Goal: Information Seeking & Learning: Understand process/instructions

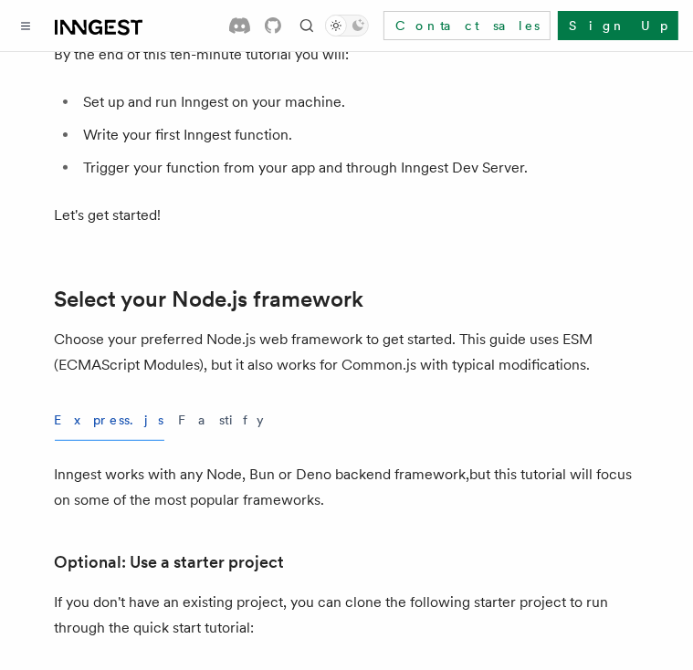
scroll to position [274, 0]
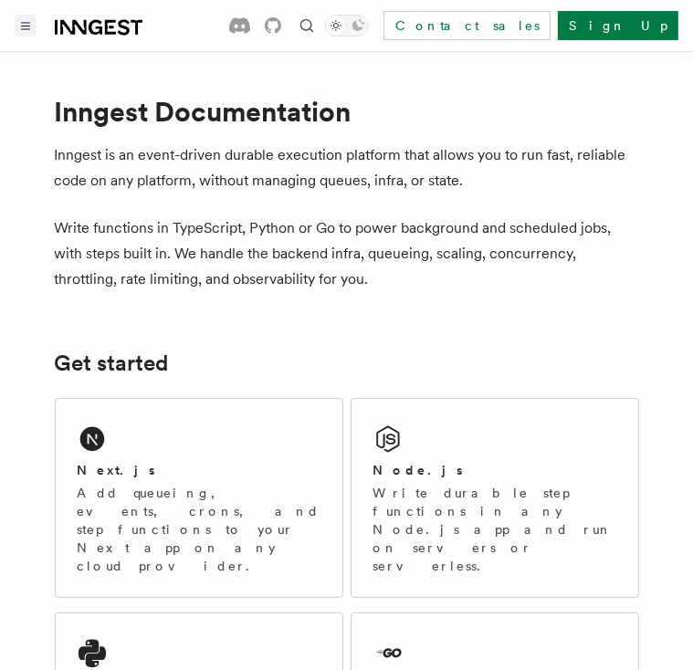
click at [21, 32] on button "Toggle navigation" at bounding box center [26, 26] width 22 height 22
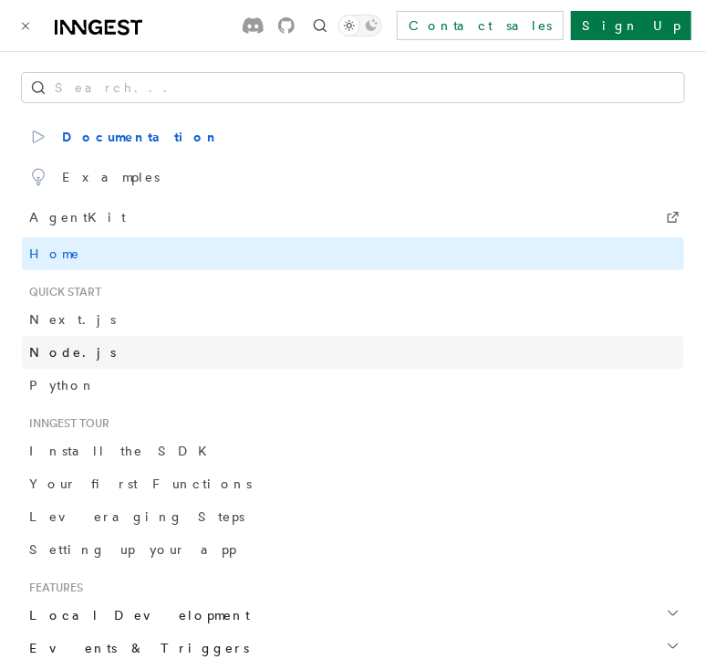
click at [78, 361] on link "Node.js" at bounding box center [353, 352] width 663 height 33
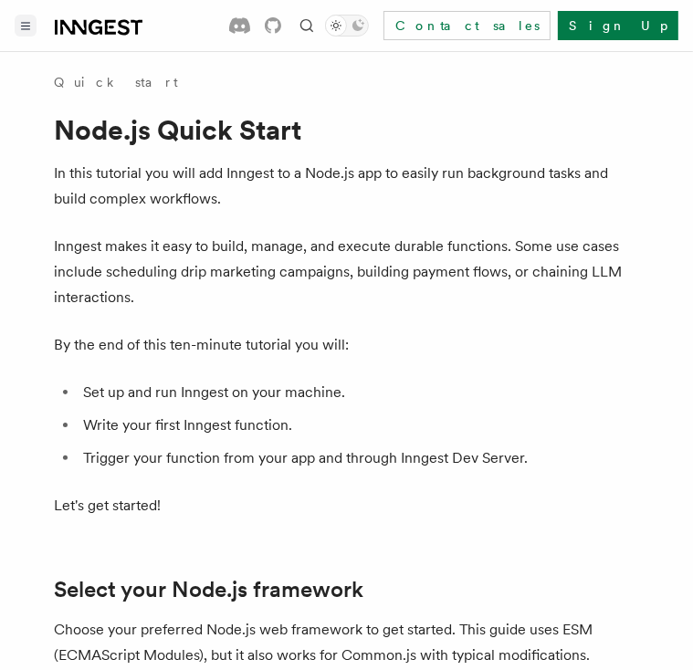
click at [23, 34] on button "Toggle navigation" at bounding box center [26, 26] width 22 height 22
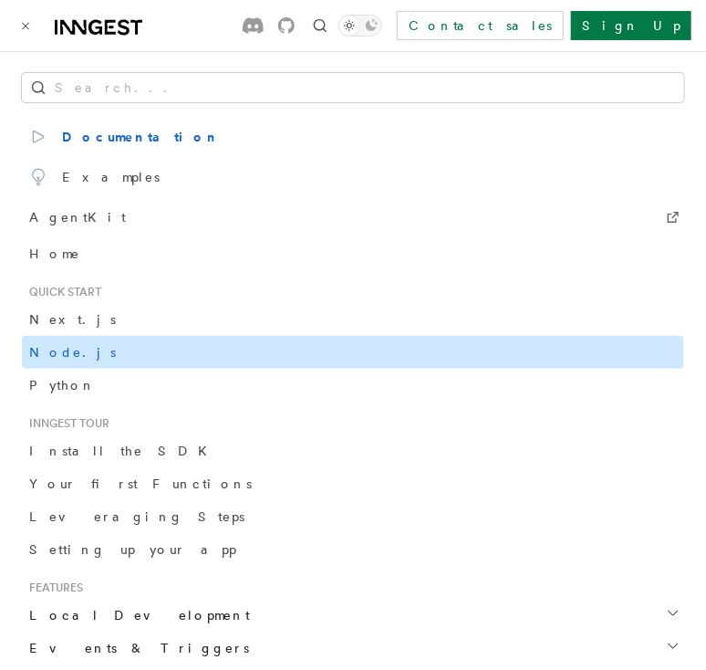
click at [58, 341] on link "Node.js" at bounding box center [353, 352] width 663 height 33
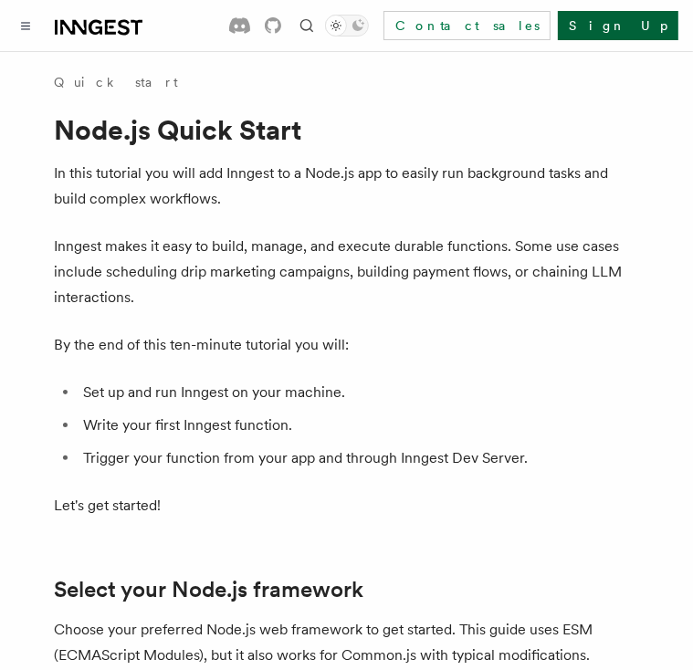
click at [624, 19] on link "Sign Up" at bounding box center [618, 25] width 120 height 29
